Goal: Transaction & Acquisition: Purchase product/service

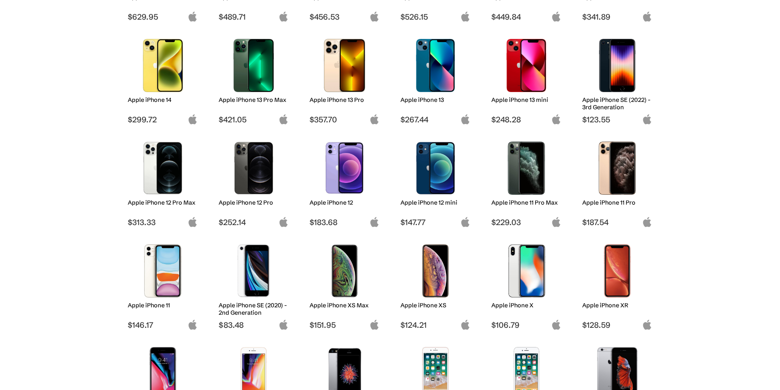
scroll to position [328, 0]
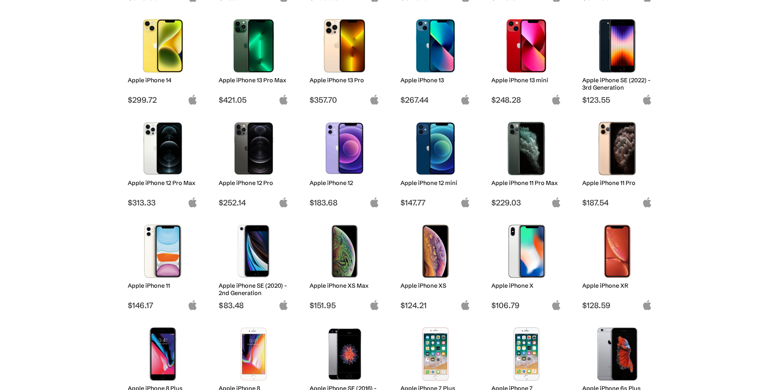
click at [636, 155] on img at bounding box center [618, 148] width 58 height 53
click at [622, 147] on img at bounding box center [618, 148] width 58 height 53
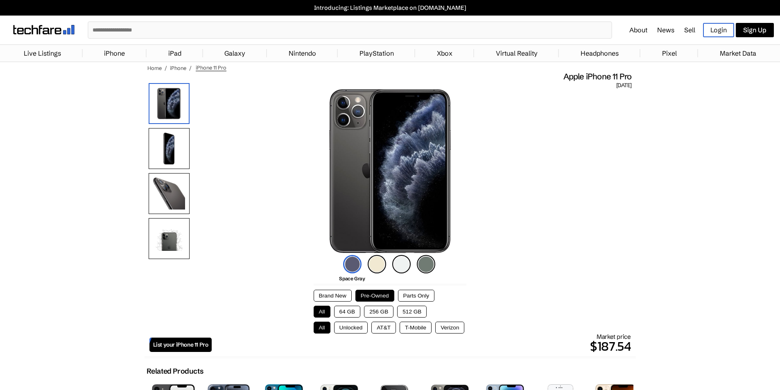
click at [384, 314] on button "256 GB" at bounding box center [378, 312] width 29 height 12
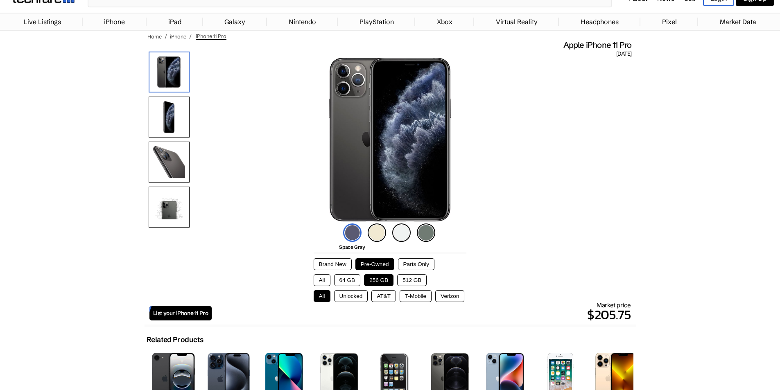
scroll to position [82, 0]
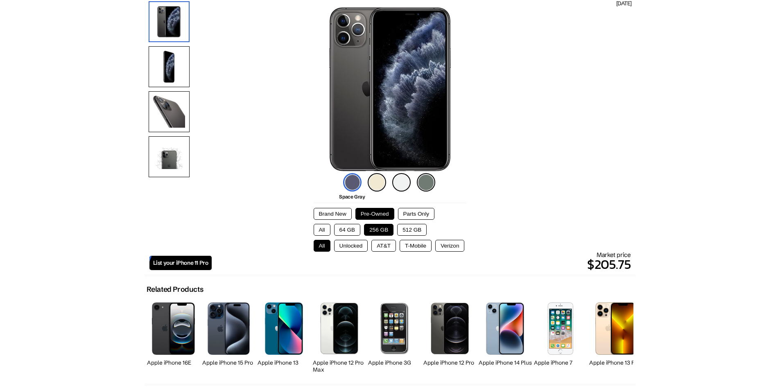
click at [316, 212] on button "Brand New" at bounding box center [333, 214] width 38 height 12
click at [366, 213] on button "Pre-Owned" at bounding box center [375, 214] width 39 height 12
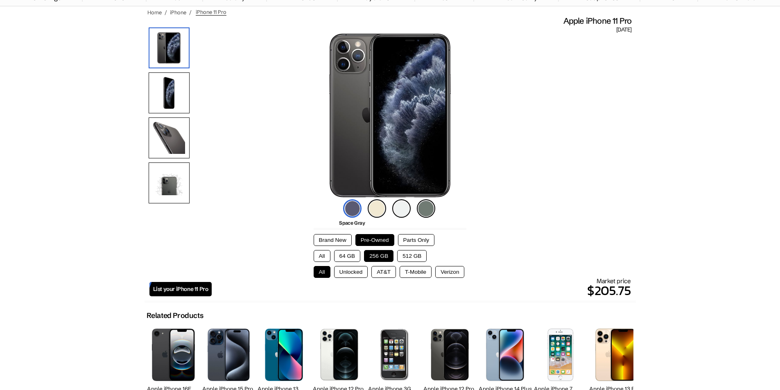
scroll to position [41, 0]
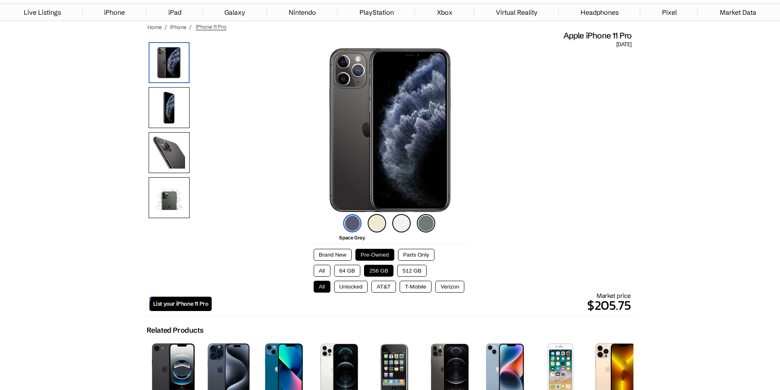
click at [431, 258] on button "Parts Only" at bounding box center [416, 255] width 36 height 12
click at [388, 252] on button "Pre-Owned" at bounding box center [375, 255] width 39 height 12
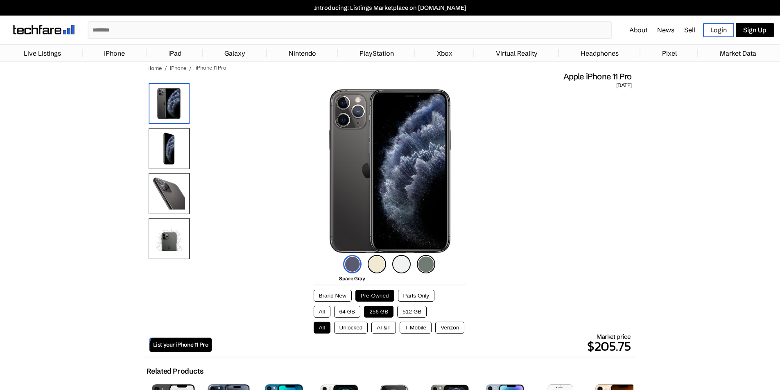
scroll to position [246, 0]
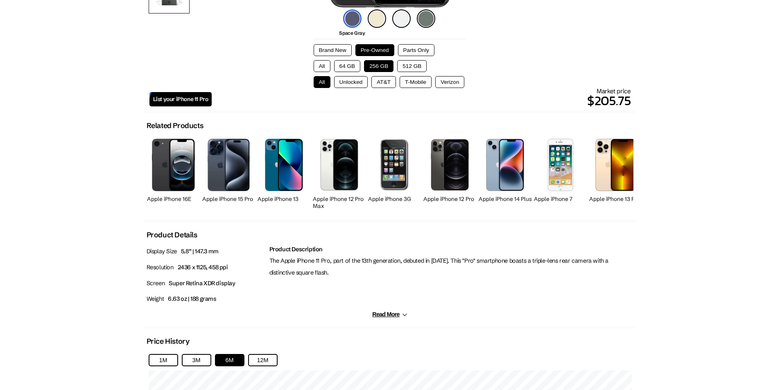
drag, startPoint x: 474, startPoint y: 172, endPoint x: 487, endPoint y: 170, distance: 12.8
